Goal: Task Accomplishment & Management: Manage account settings

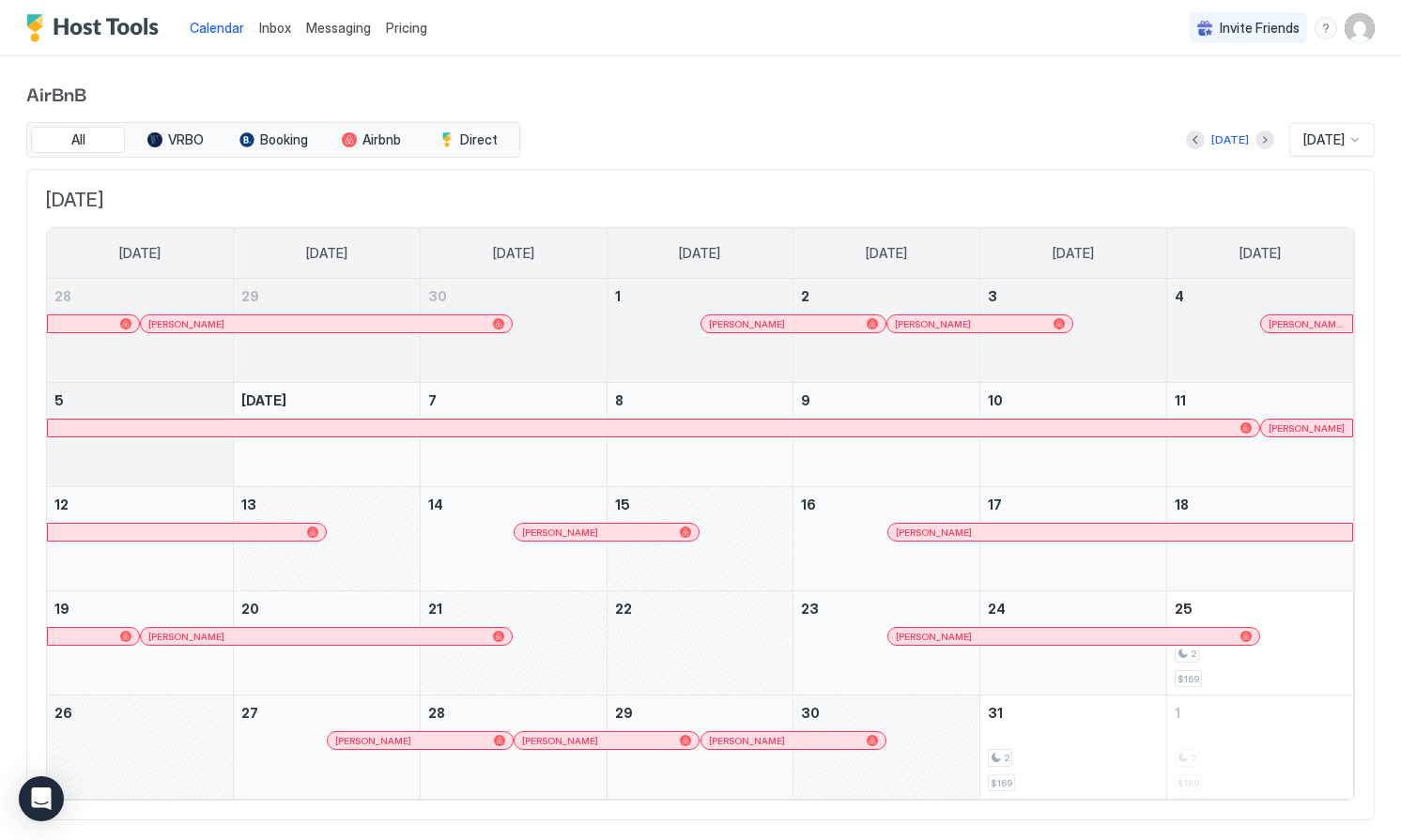
click at [1353, 28] on img "User profile" at bounding box center [1359, 28] width 30 height 30
click at [1185, 112] on div "Settings" at bounding box center [1254, 105] width 238 height 33
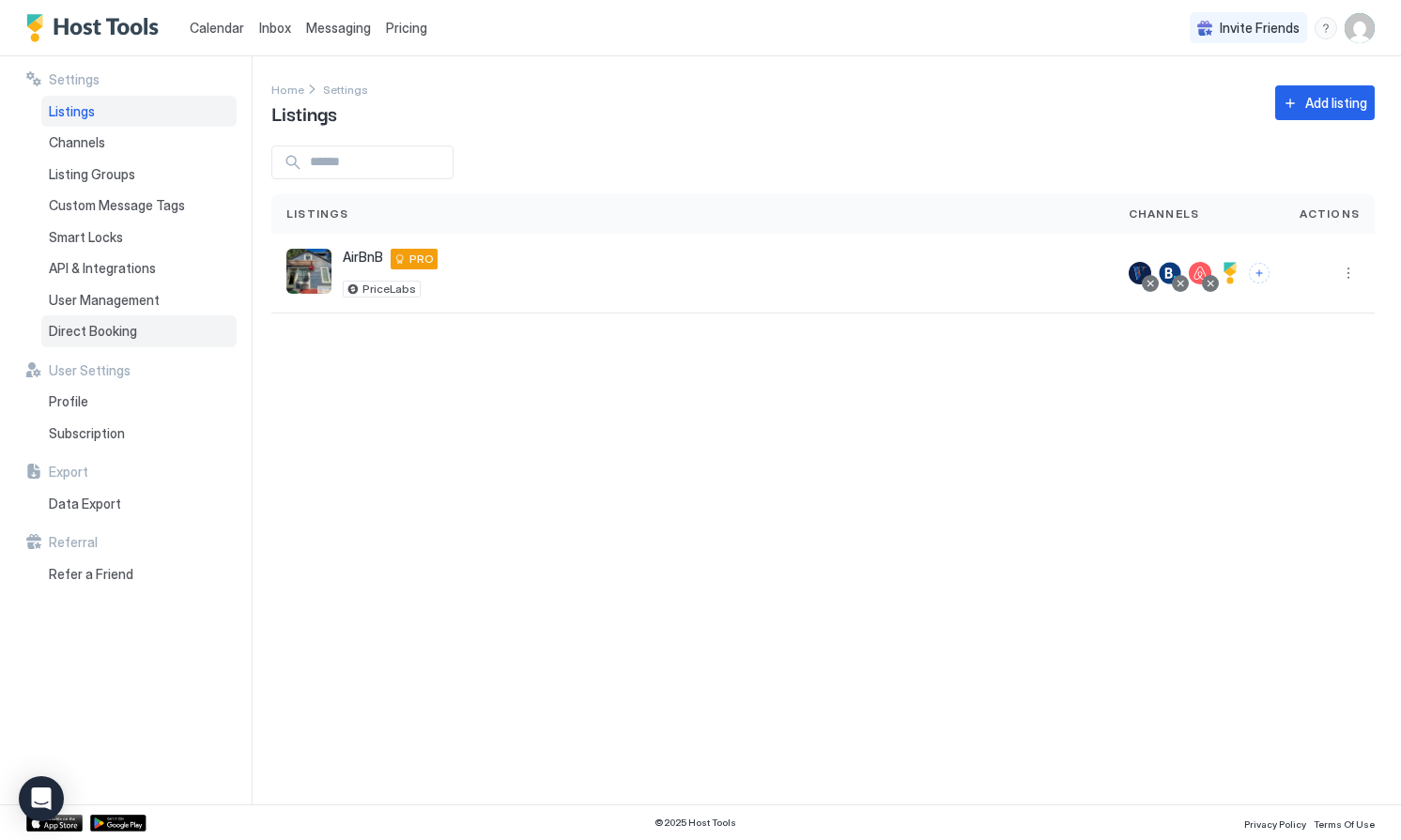
click at [119, 328] on span "Direct Booking" at bounding box center [92, 331] width 88 height 17
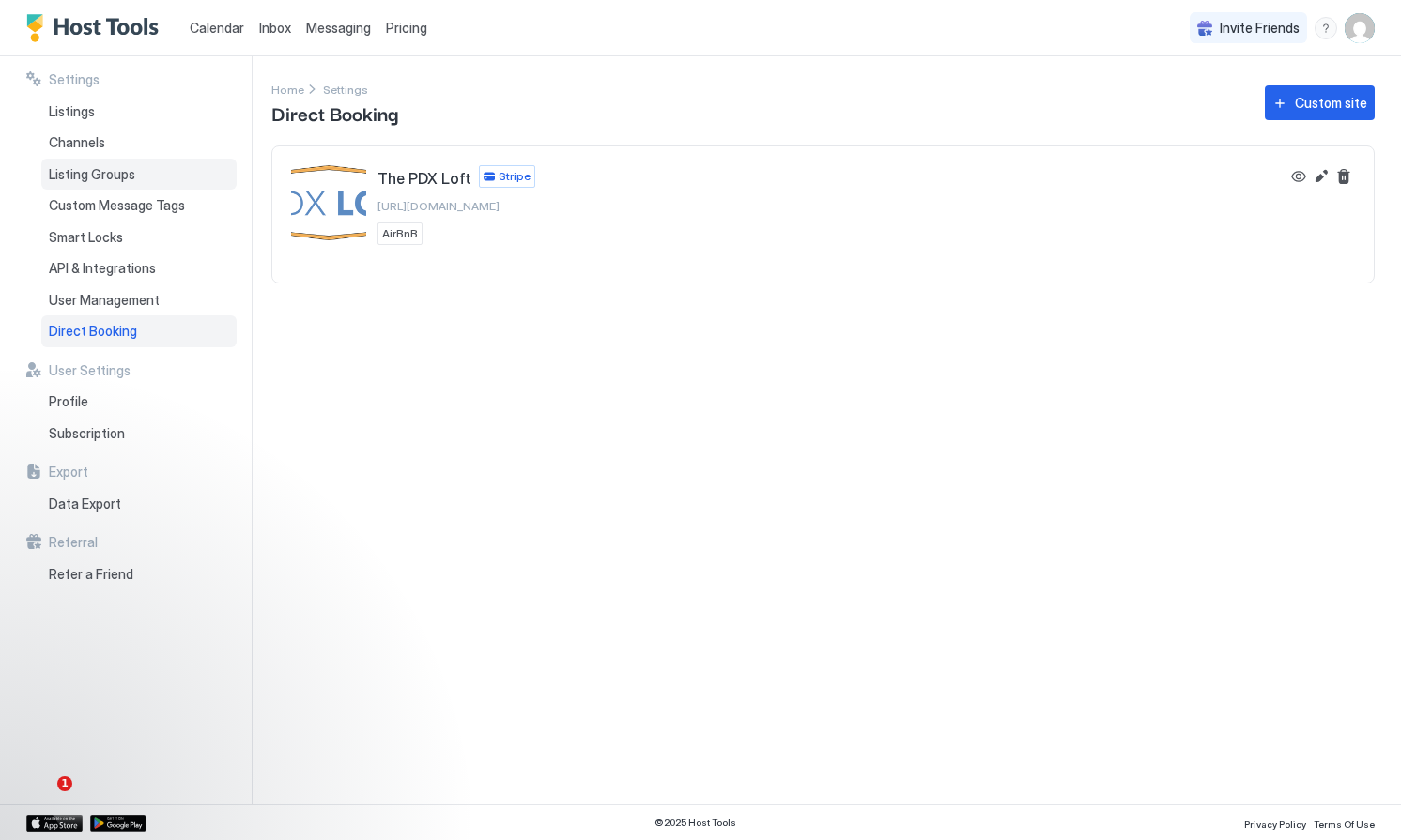
click at [111, 181] on span "Listing Groups" at bounding box center [91, 174] width 86 height 17
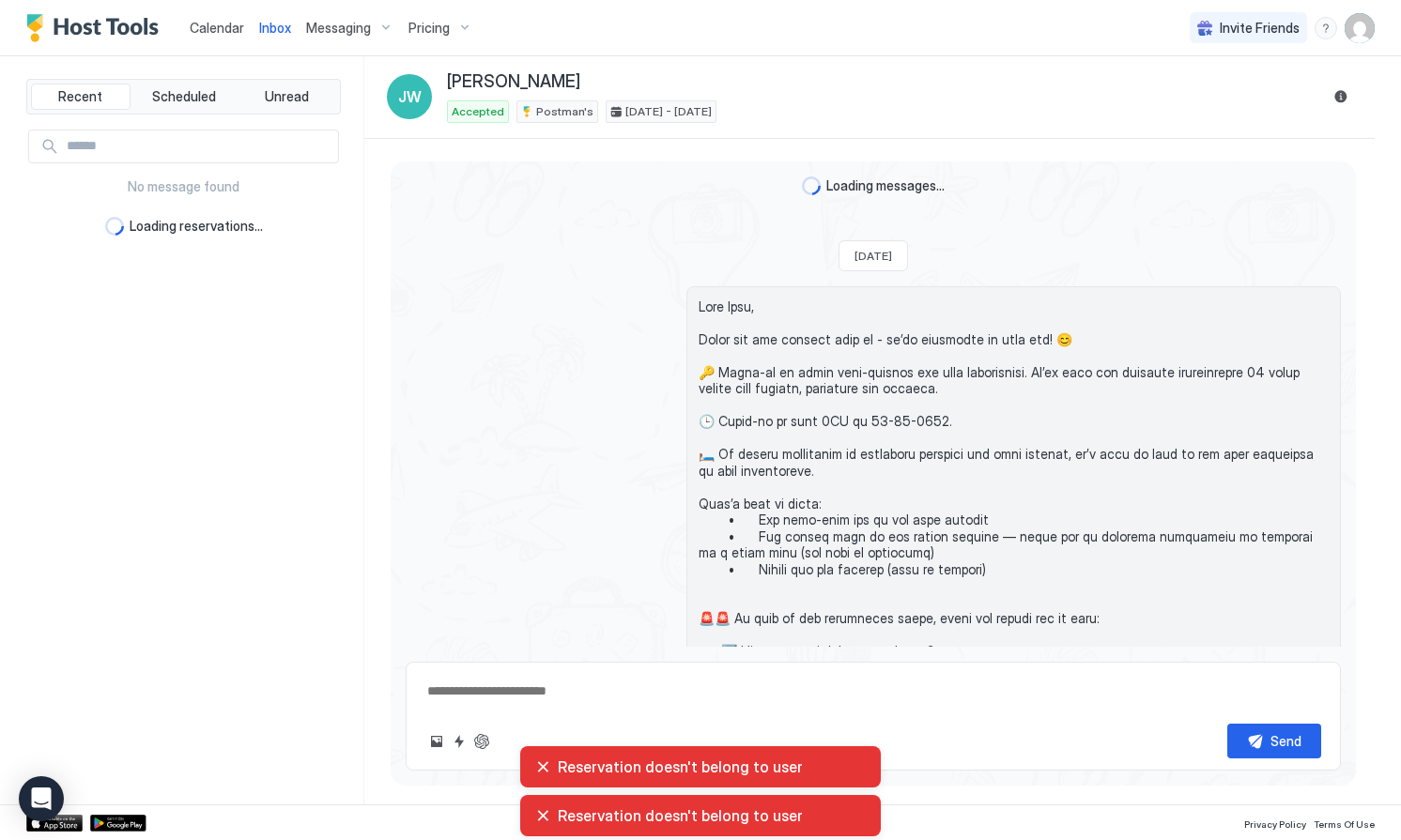
scroll to position [4491, 0]
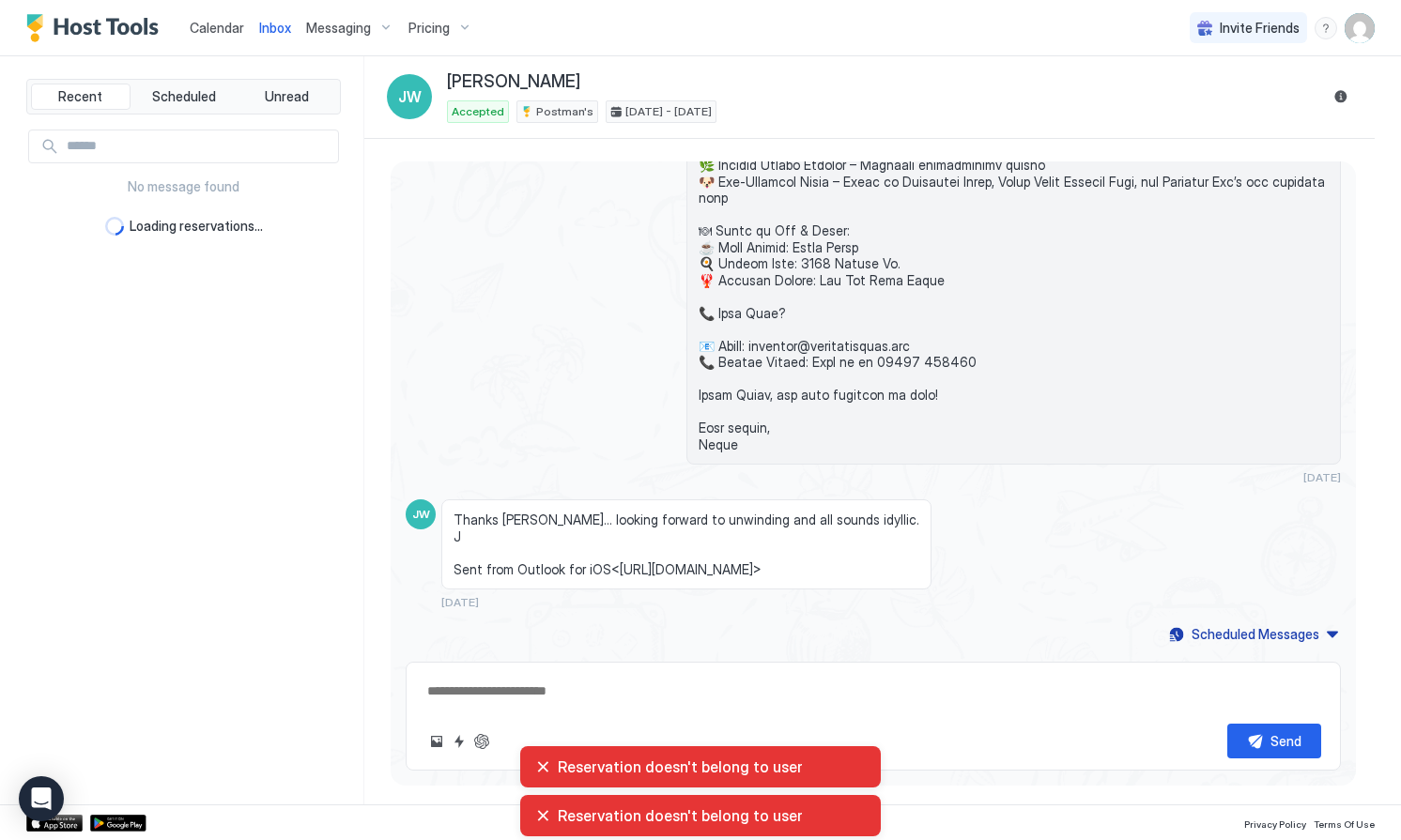
click at [218, 24] on span "Calendar" at bounding box center [216, 28] width 55 height 16
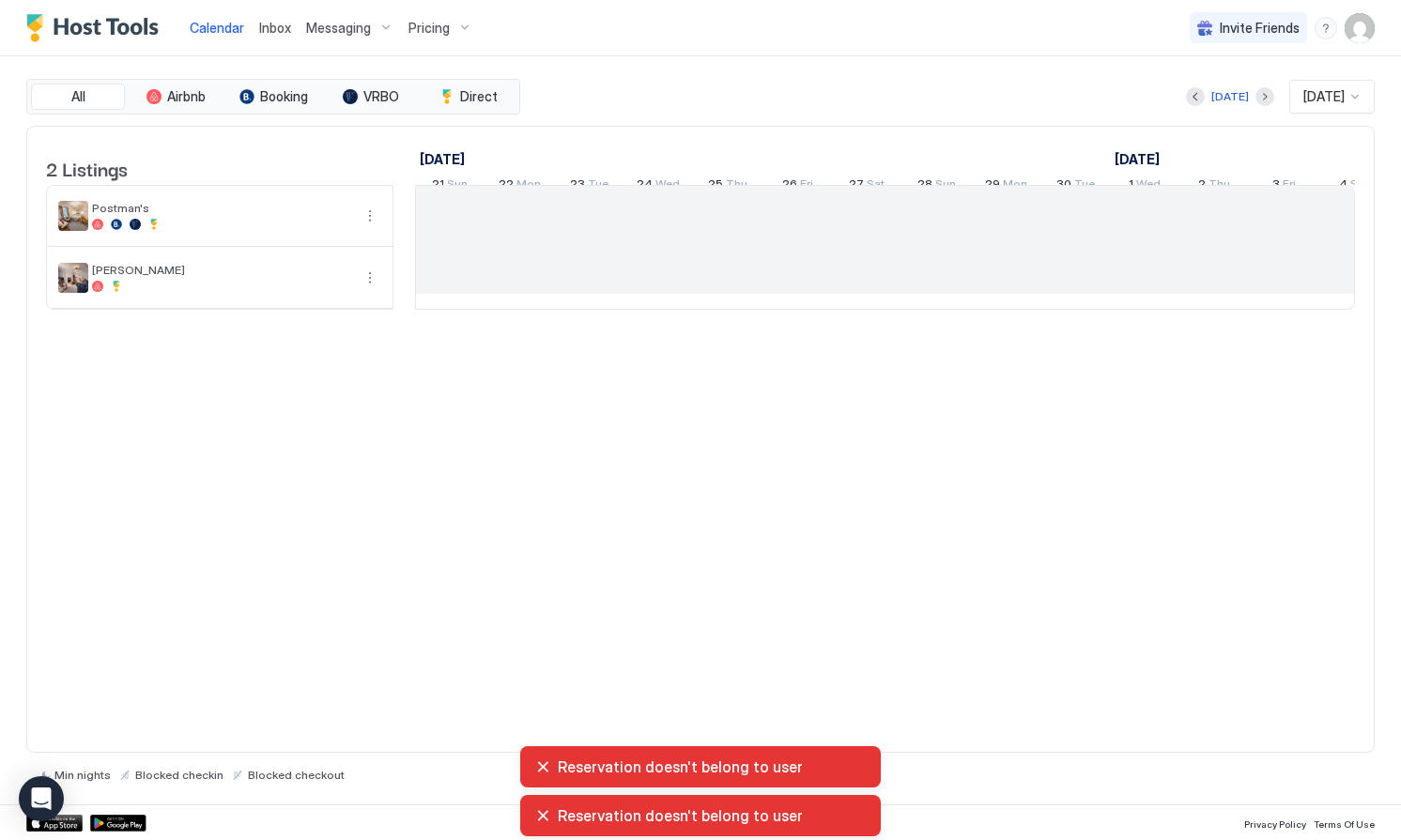
scroll to position [0, 1043]
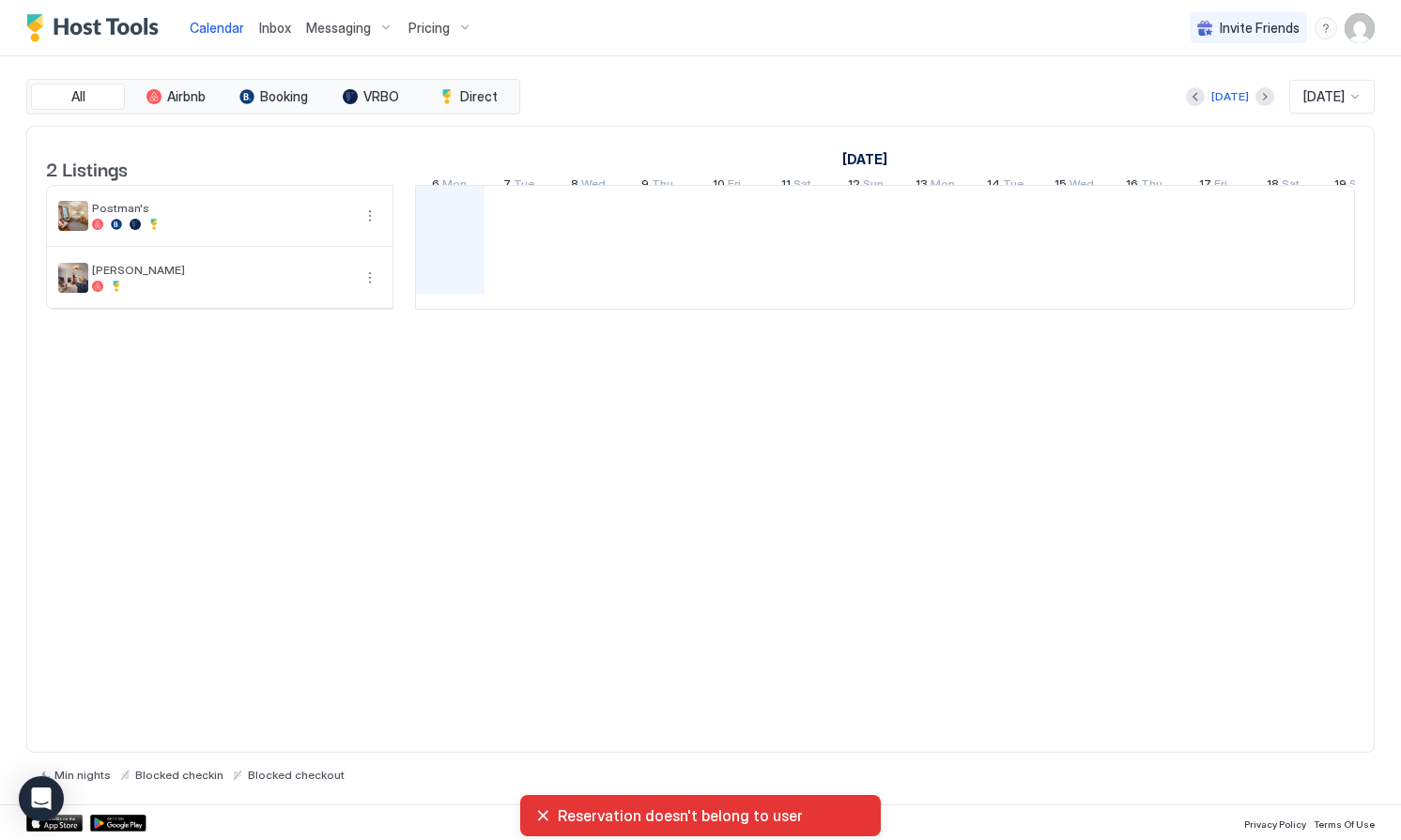
click at [1360, 39] on img "User profile" at bounding box center [1359, 28] width 30 height 30
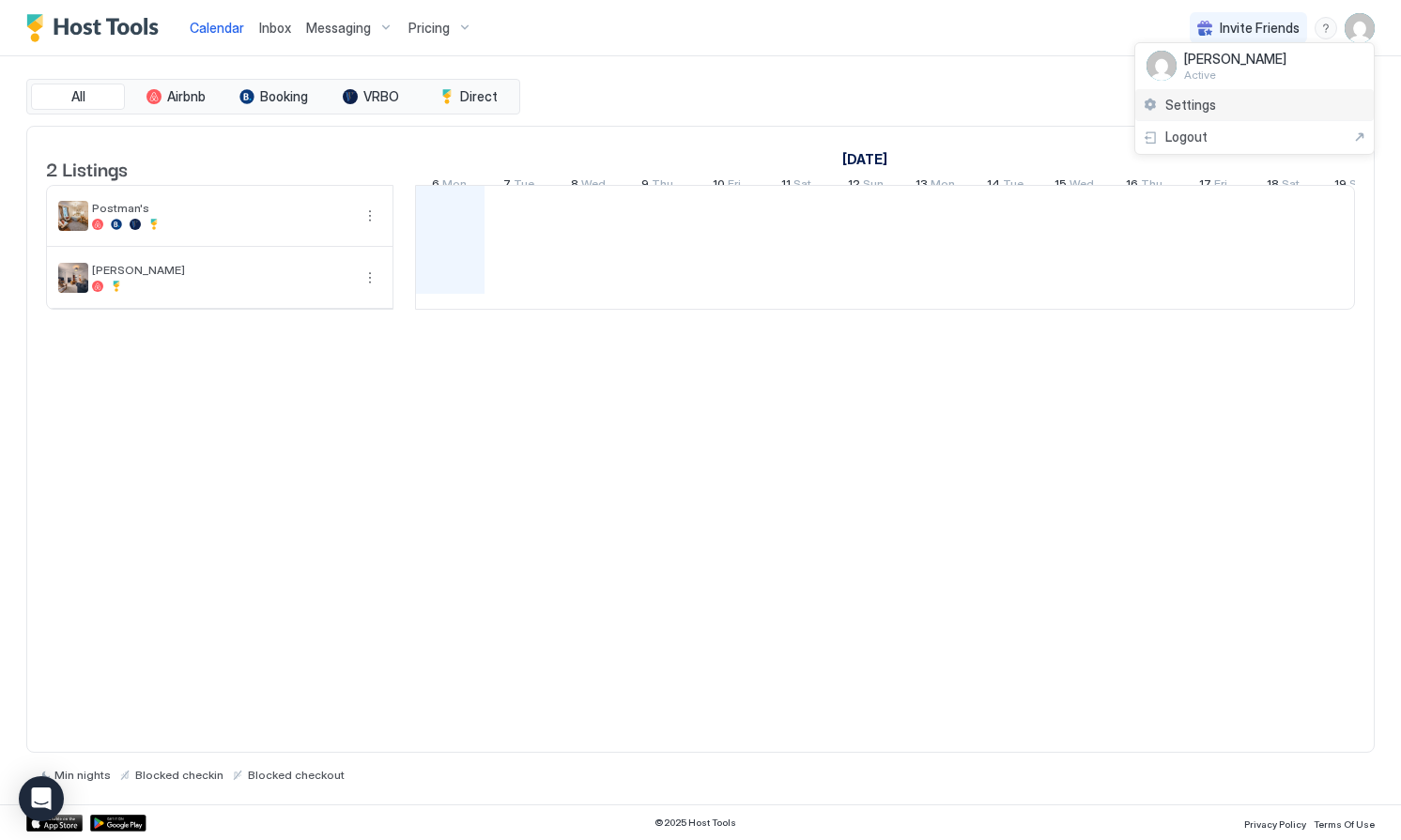
click at [1181, 102] on span "Settings" at bounding box center [1190, 104] width 51 height 17
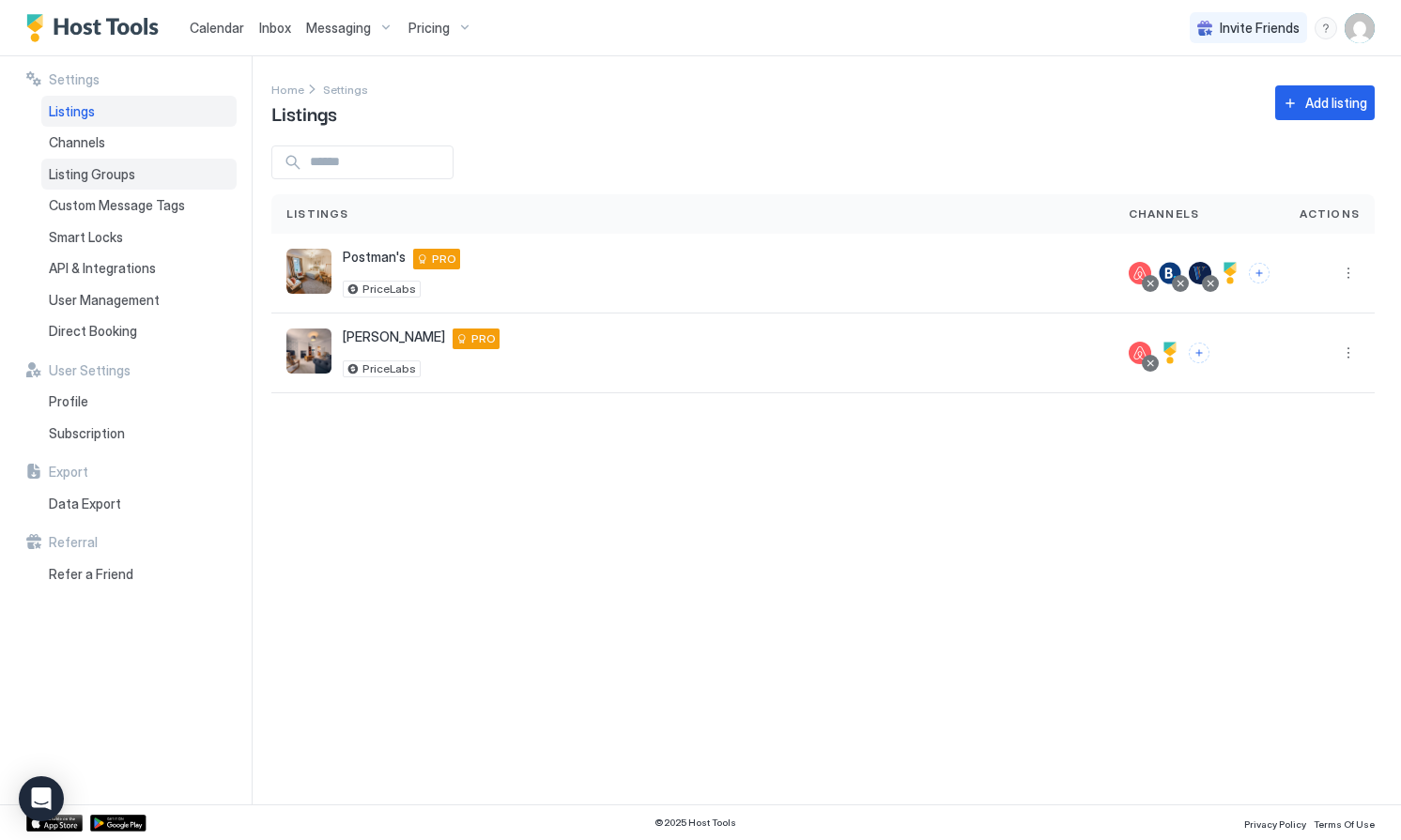
click at [106, 178] on span "Listing Groups" at bounding box center [91, 174] width 86 height 17
